Goal: Information Seeking & Learning: Learn about a topic

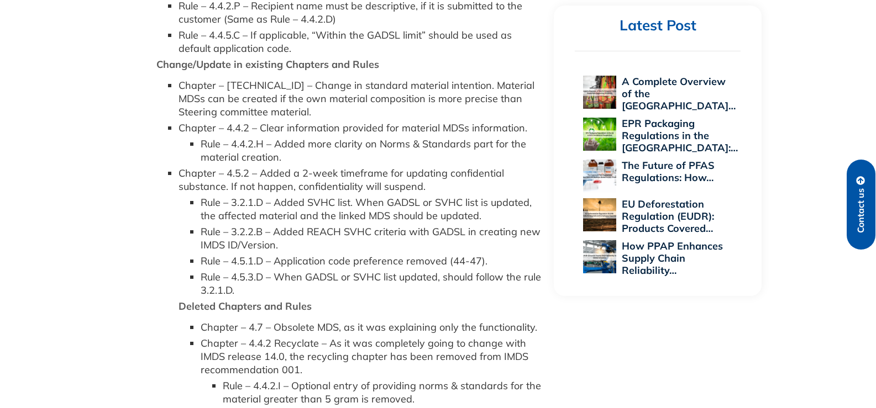
scroll to position [940, 0]
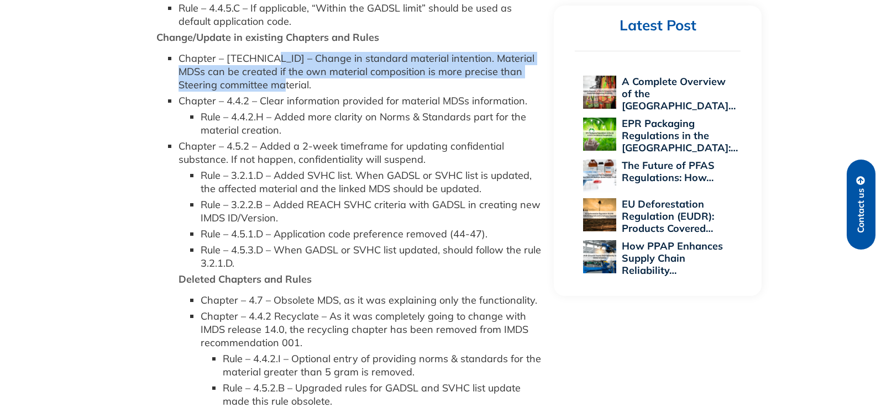
drag, startPoint x: 265, startPoint y: 58, endPoint x: 331, endPoint y: 81, distance: 69.6
click at [331, 81] on li "Chapter – [TECHNICAL_ID] – Change in standard material intention. Material MDSs…" at bounding box center [361, 72] width 365 height 40
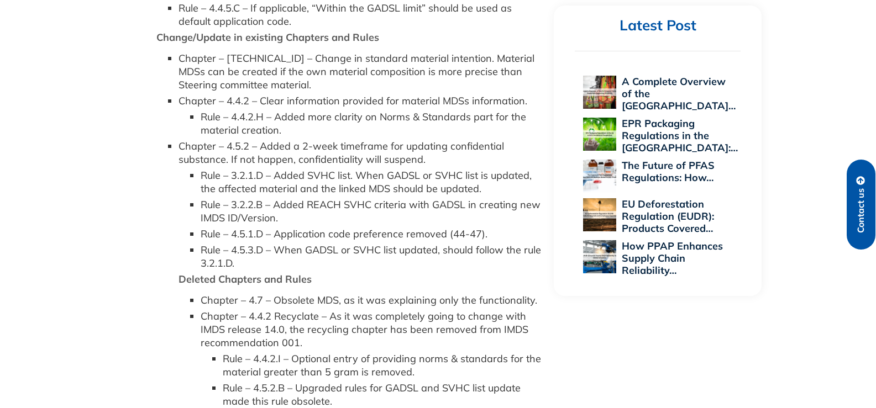
click at [330, 101] on li "Chapter – 4.4.2 – Clear information provided for material MDSs information. Rul…" at bounding box center [361, 116] width 365 height 43
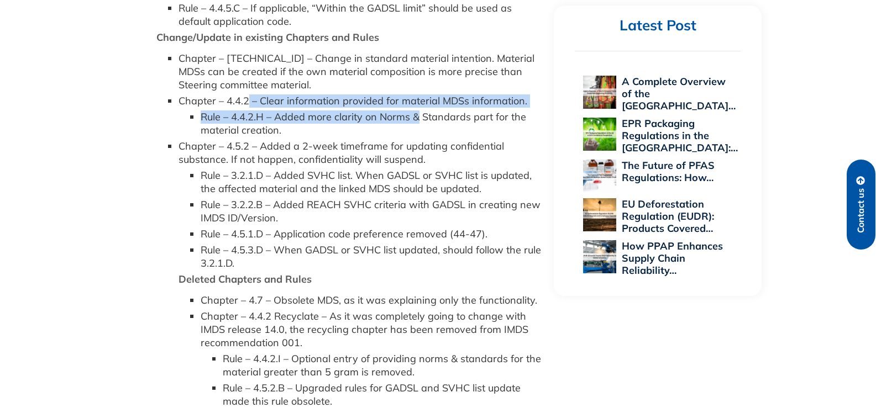
drag, startPoint x: 247, startPoint y: 97, endPoint x: 418, endPoint y: 109, distance: 171.8
click at [418, 109] on li "Chapter – 4.4.2 – Clear information provided for material MDSs information. Rul…" at bounding box center [361, 116] width 365 height 43
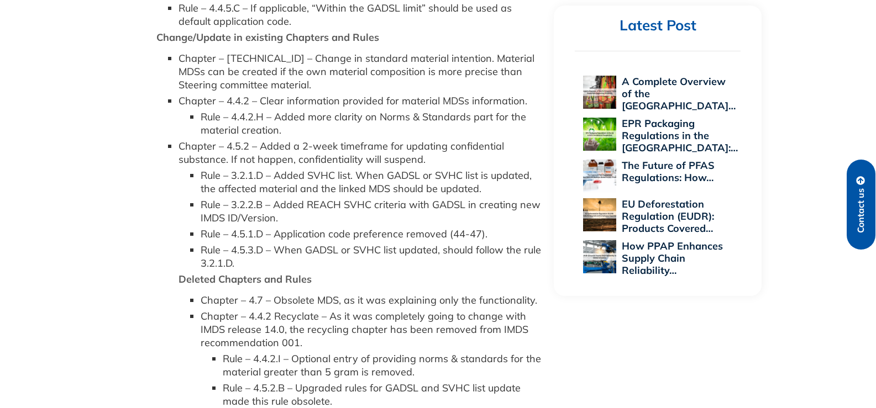
click at [417, 135] on li "Rule – 4.4.2.H – Added more clarity on Norms & Standards part for the material …" at bounding box center [372, 124] width 343 height 27
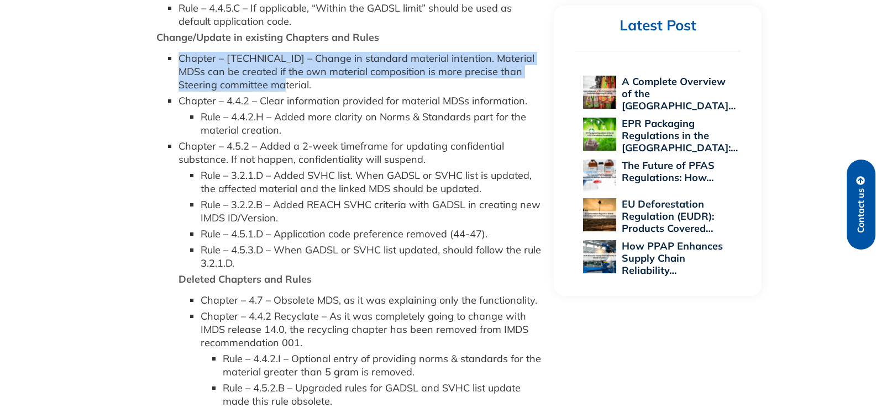
drag, startPoint x: 144, startPoint y: 47, endPoint x: 300, endPoint y: 90, distance: 161.1
click at [300, 90] on ul "Chapter – 4.2.4 – Multi sourcing Rule – 4.2.4.A -The preferred alternative is o…" at bounding box center [338, 236] width 409 height 795
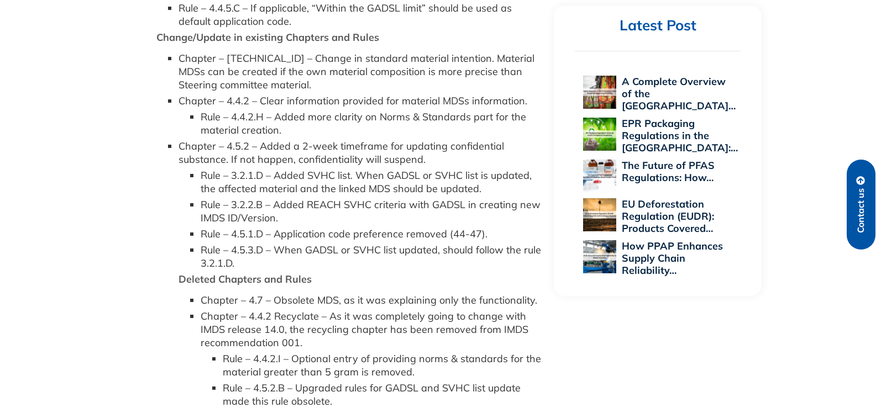
click at [338, 156] on li "Chapter – 4.5.2 – Added a 2-week timeframe for updating confidential substance.…" at bounding box center [361, 205] width 365 height 130
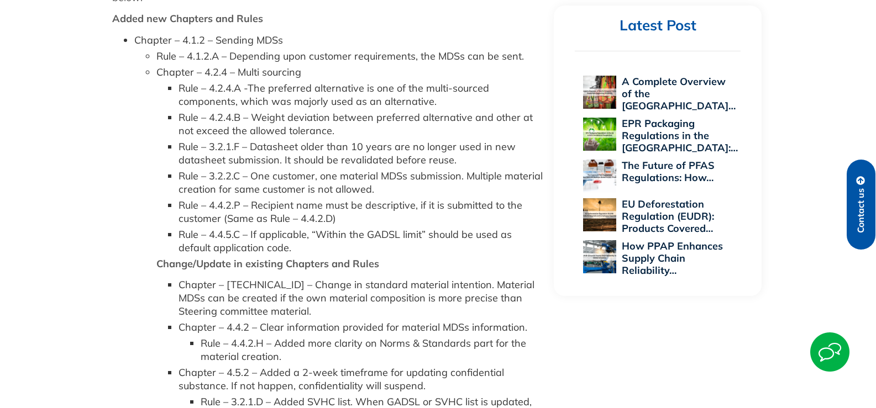
scroll to position [650, 0]
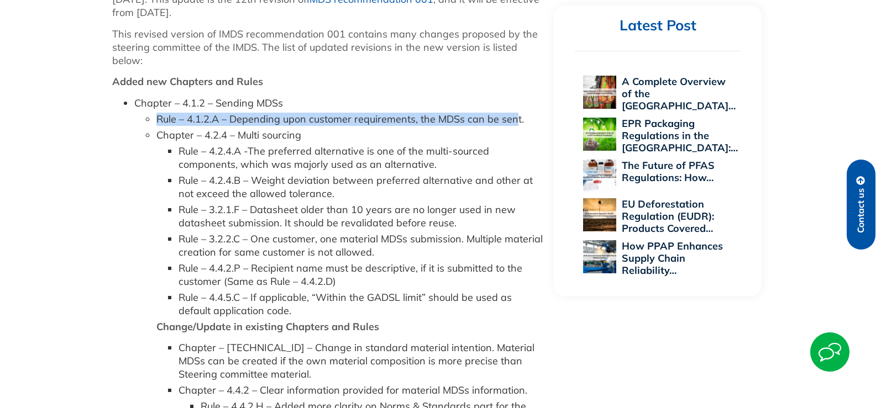
drag, startPoint x: 153, startPoint y: 120, endPoint x: 514, endPoint y: 125, distance: 361.0
click at [514, 125] on ul "Rule – 4.1.2.A – Depending upon customer requirements, the MDSs can be sent." at bounding box center [338, 119] width 409 height 13
click at [302, 124] on li "Rule – 4.1.2.A – Depending upon customer requirements, the MDSs can be sent." at bounding box center [349, 119] width 387 height 13
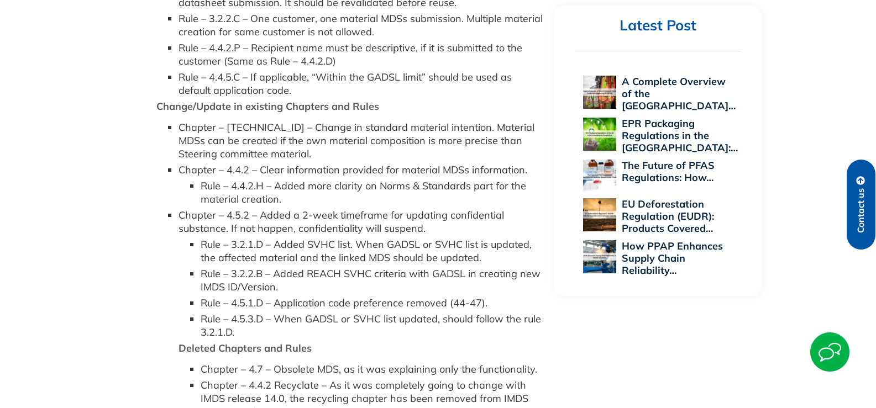
scroll to position [871, 0]
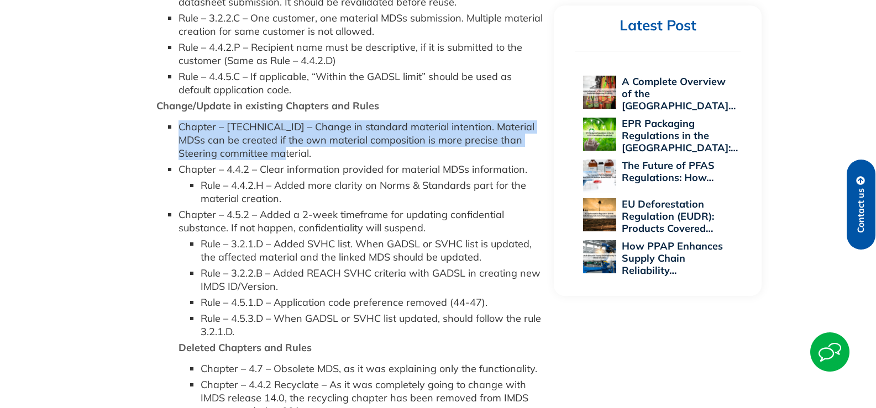
drag, startPoint x: 180, startPoint y: 124, endPoint x: 288, endPoint y: 151, distance: 111.7
click at [288, 151] on li "Chapter – [TECHNICAL_ID] – Change in standard material intention. Material MDSs…" at bounding box center [361, 141] width 365 height 40
click at [472, 148] on li "Chapter – [TECHNICAL_ID] – Change in standard material intention. Material MDSs…" at bounding box center [361, 141] width 365 height 40
